Goal: Transaction & Acquisition: Purchase product/service

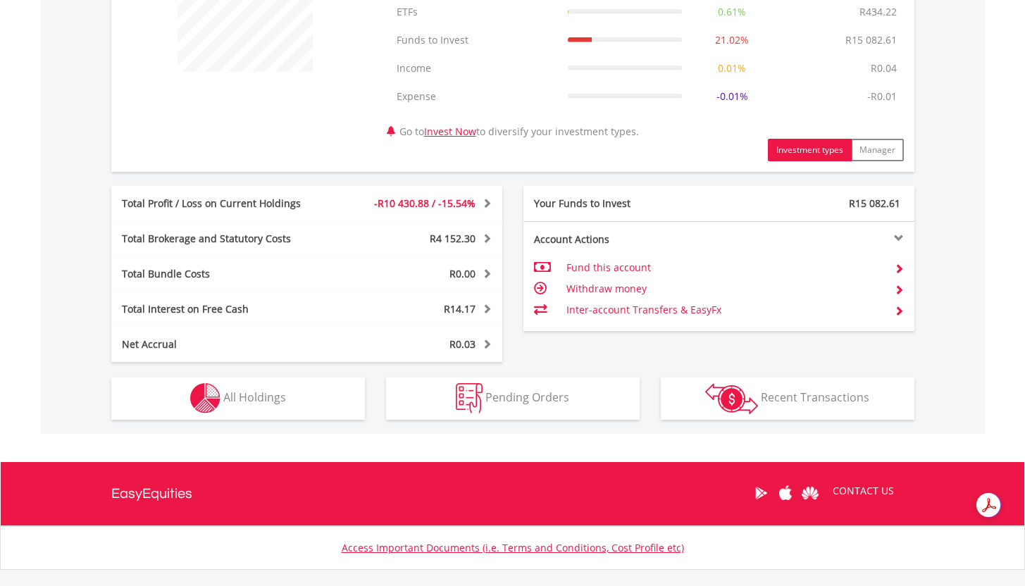
scroll to position [614, 0]
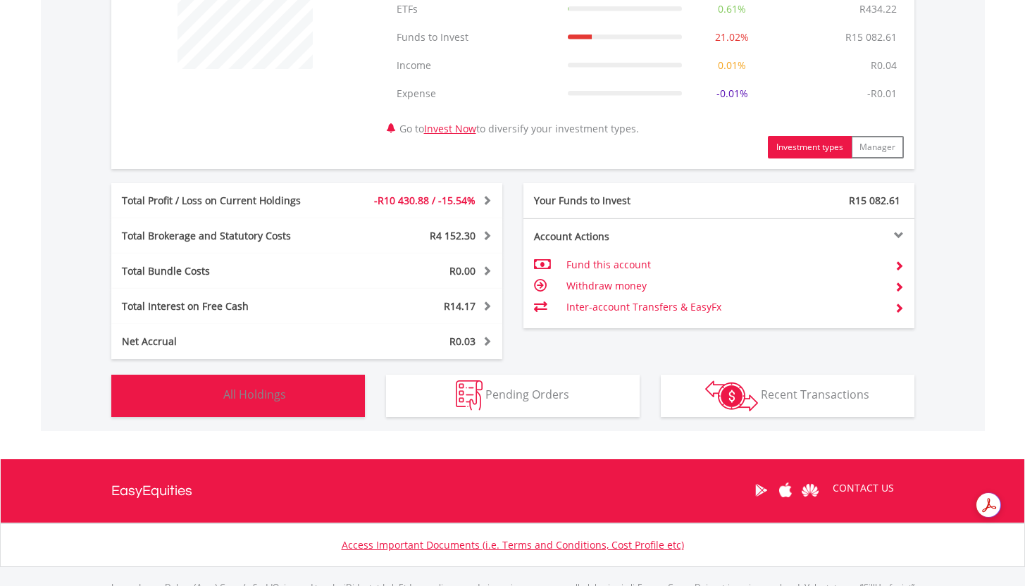
click at [264, 398] on span "All Holdings" at bounding box center [254, 395] width 63 height 16
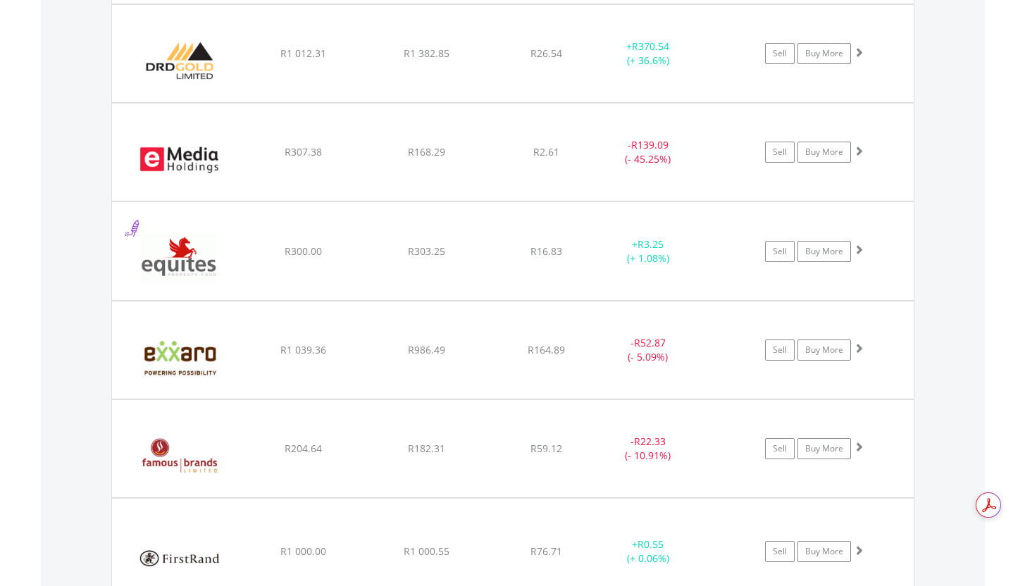
scroll to position [5517, 0]
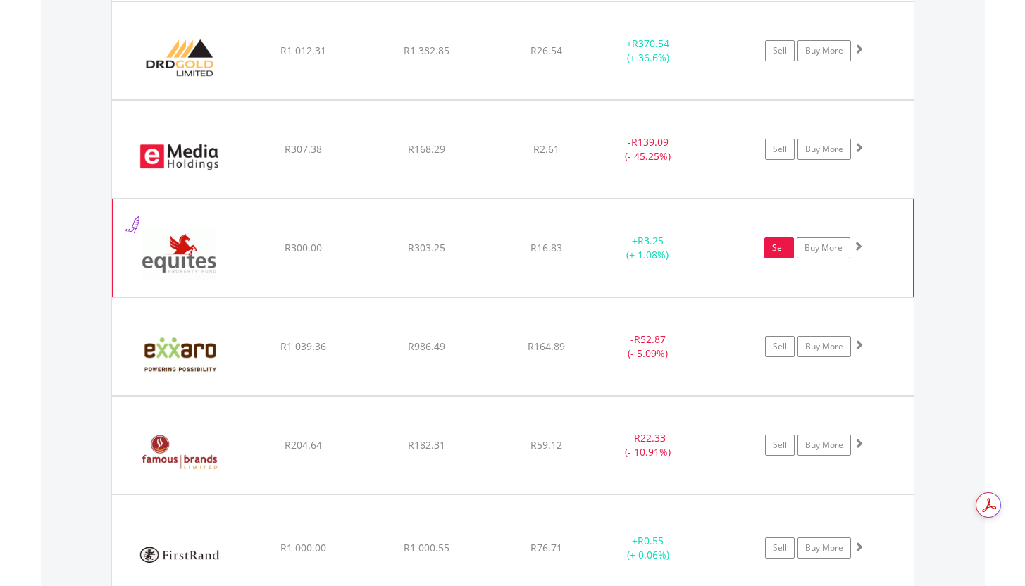
click at [784, 248] on link "Sell" at bounding box center [780, 247] width 30 height 21
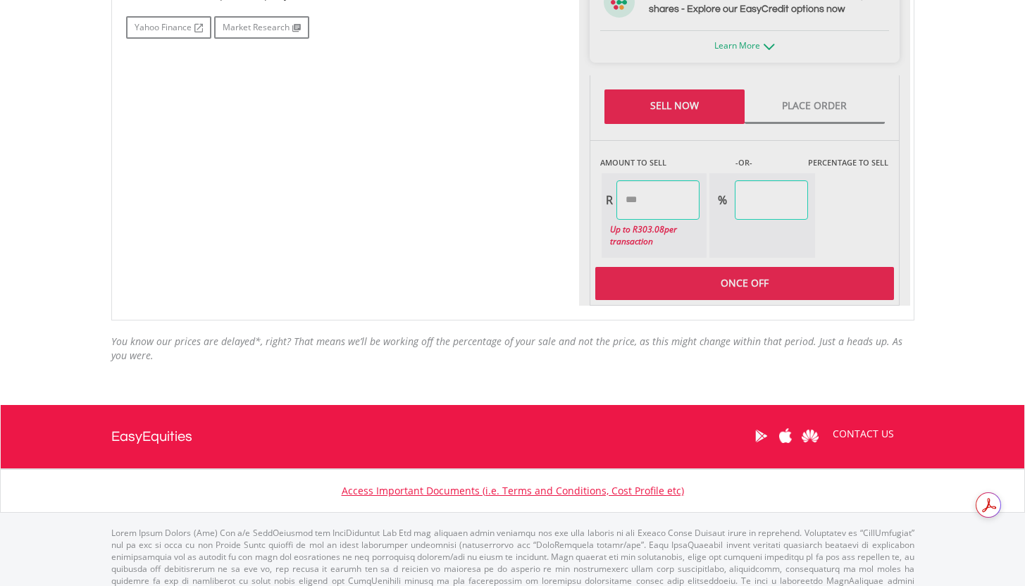
type input "******"
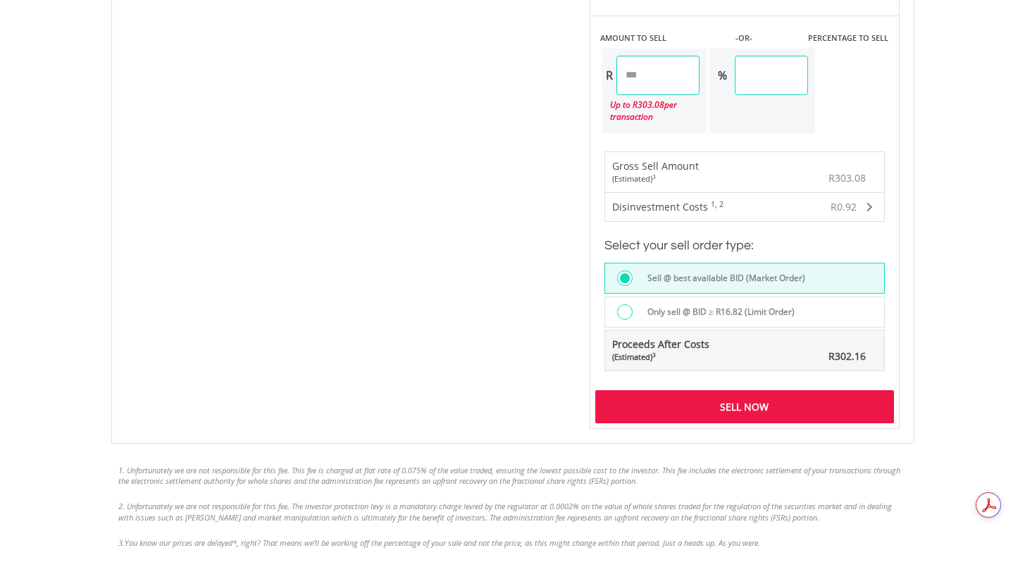
scroll to position [957, 0]
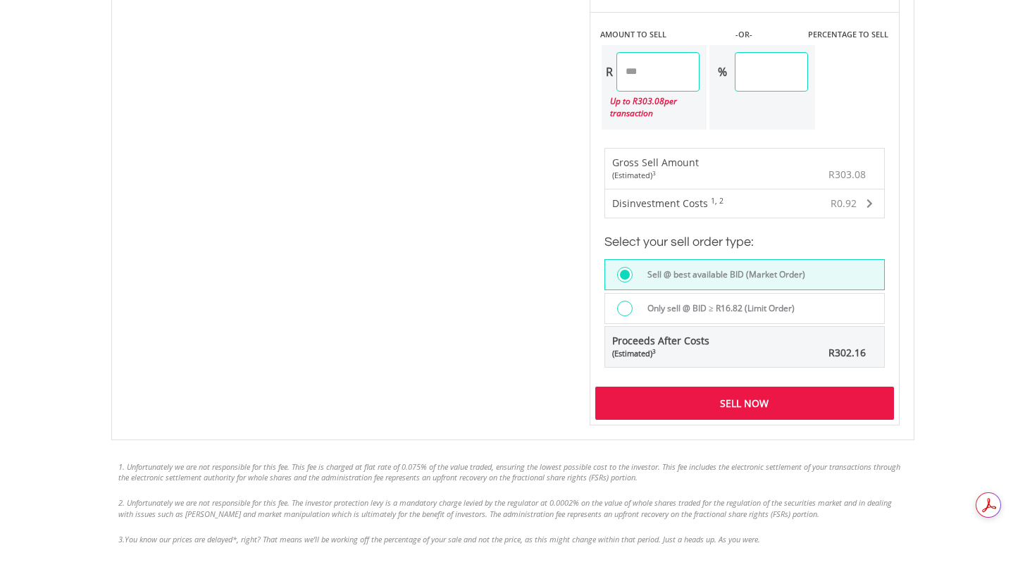
click at [754, 408] on div "Sell Now" at bounding box center [745, 403] width 299 height 32
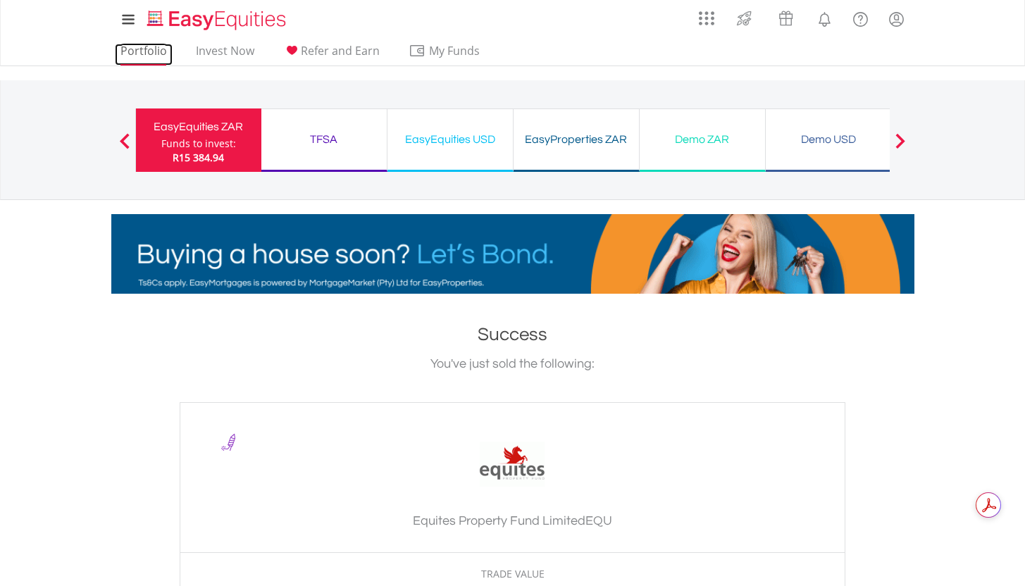
click at [143, 54] on link "Portfolio" at bounding box center [144, 55] width 58 height 22
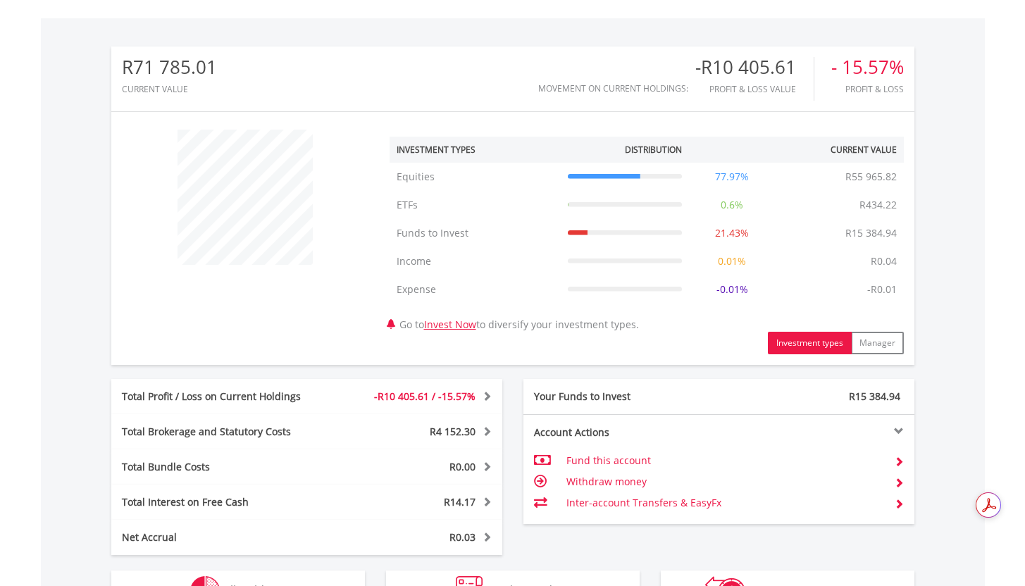
scroll to position [135, 268]
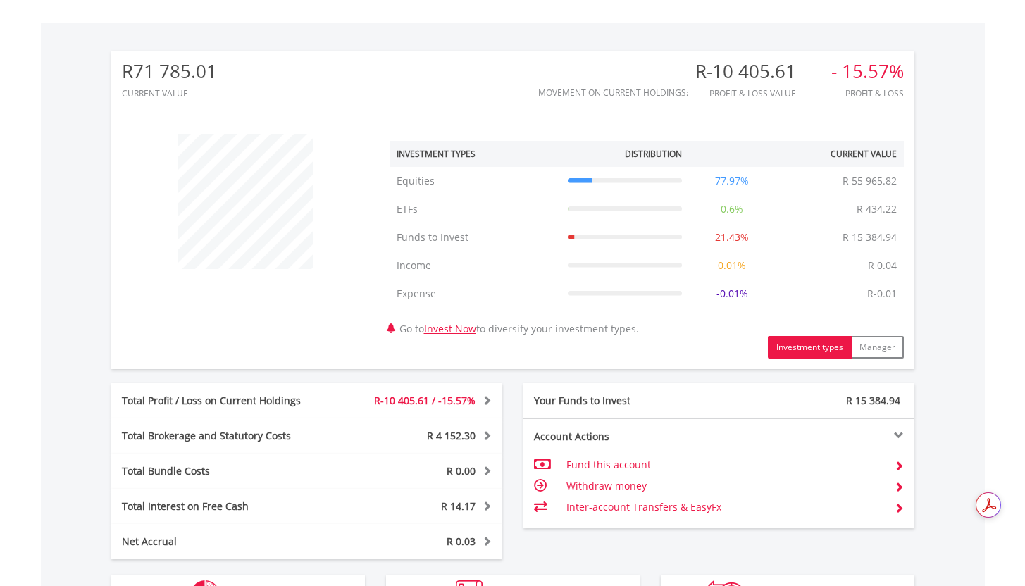
scroll to position [135, 268]
click at [278, 318] on div "﻿ Investment Types Distribution Current Value Show All Equities Equities R 55 9…" at bounding box center [512, 243] width 803 height 232
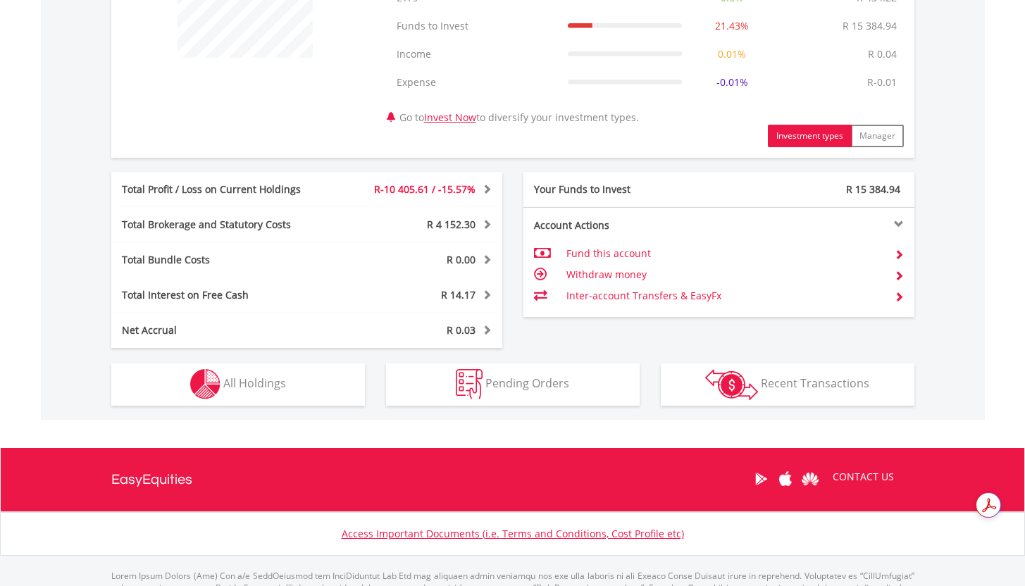
scroll to position [690, 0]
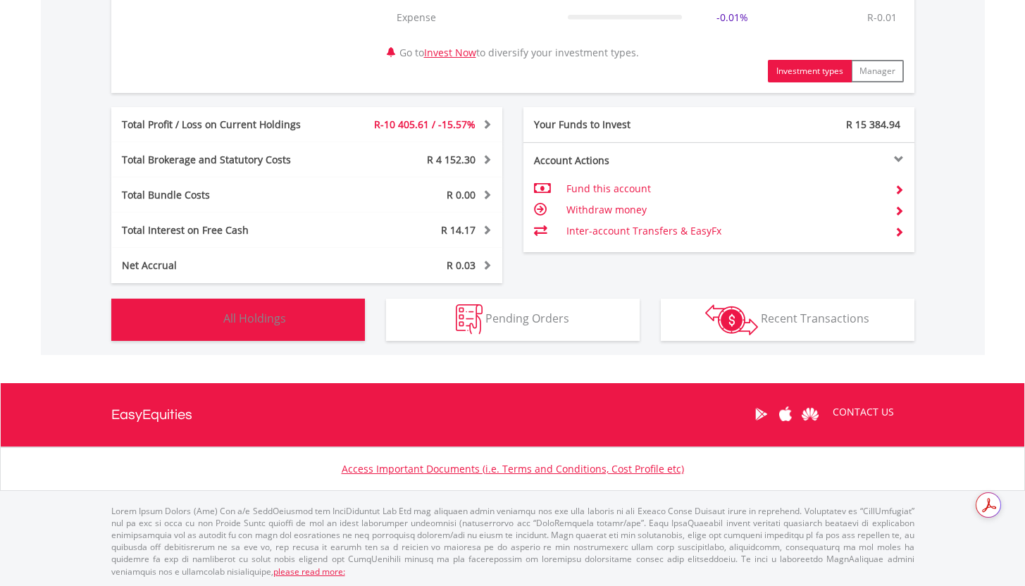
click at [280, 314] on span "All Holdings" at bounding box center [254, 319] width 63 height 16
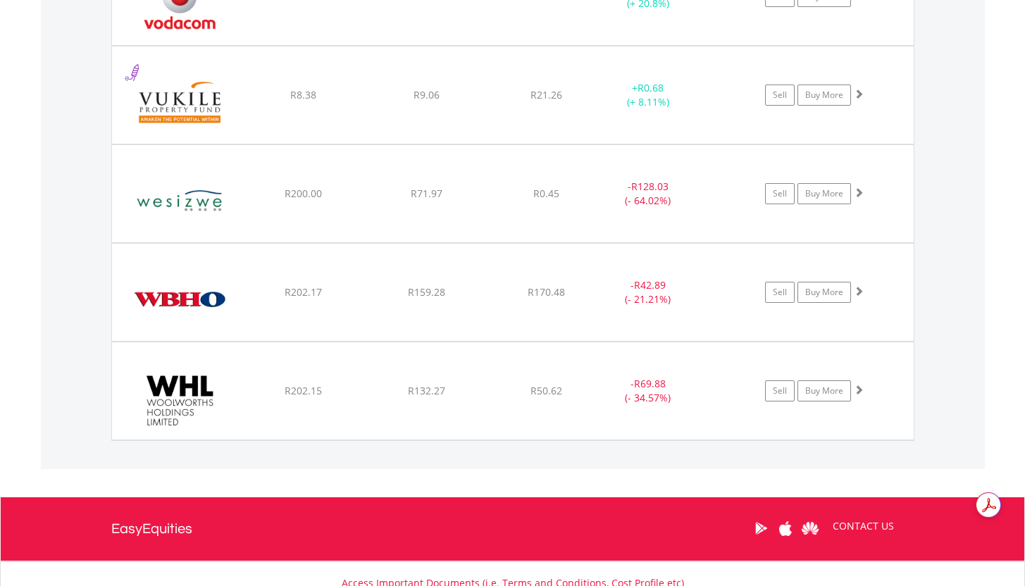
scroll to position [12193, 0]
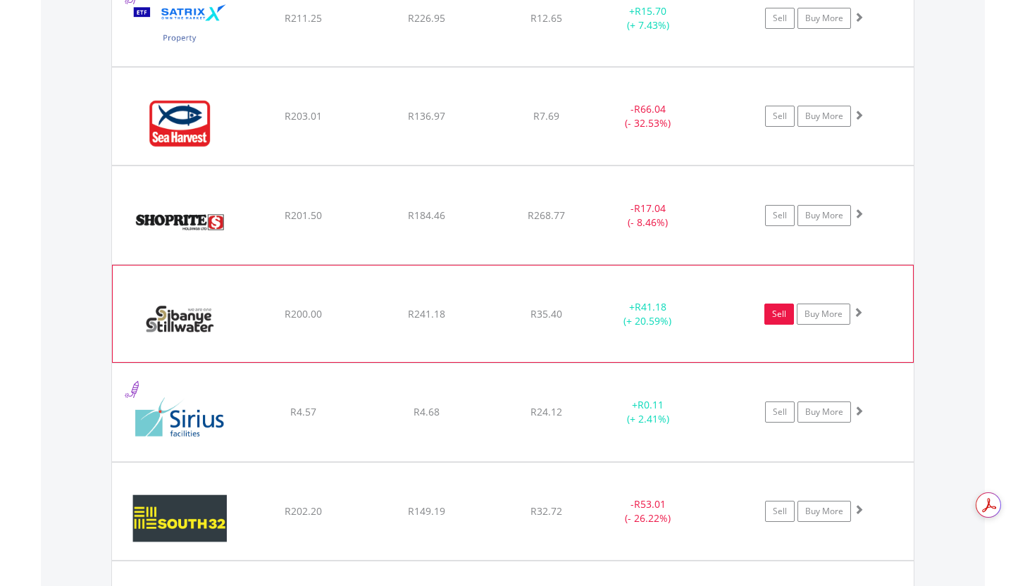
click at [781, 316] on link "Sell" at bounding box center [780, 314] width 30 height 21
